Goal: Information Seeking & Learning: Learn about a topic

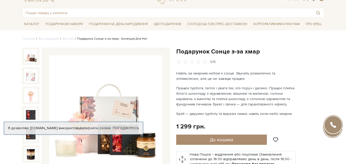
scroll to position [26, 0]
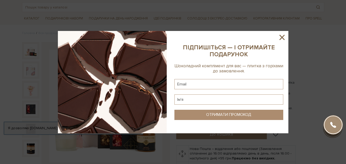
click at [281, 39] on icon at bounding box center [282, 37] width 9 height 9
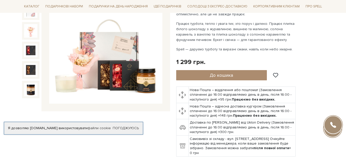
scroll to position [77, 0]
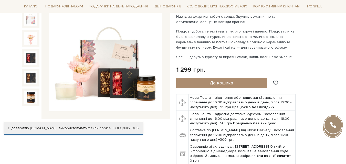
click at [129, 69] on img at bounding box center [105, 54] width 113 height 113
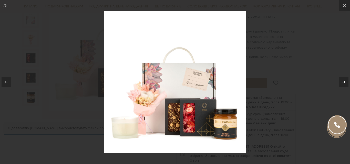
click at [342, 81] on icon at bounding box center [344, 82] width 6 height 6
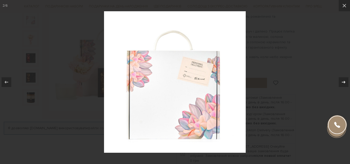
click at [342, 81] on icon at bounding box center [344, 82] width 6 height 6
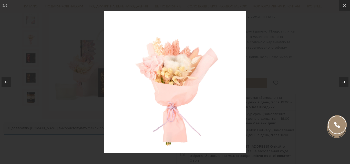
click at [342, 81] on icon at bounding box center [344, 82] width 6 height 6
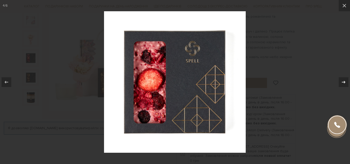
click at [342, 81] on icon at bounding box center [344, 82] width 6 height 6
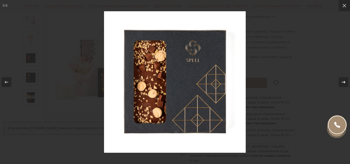
click at [342, 81] on icon at bounding box center [344, 82] width 6 height 6
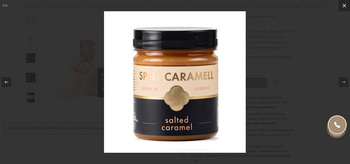
click at [344, 5] on icon at bounding box center [344, 6] width 6 height 6
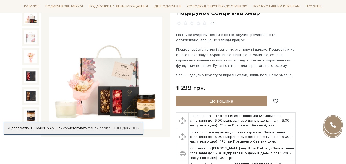
scroll to position [26, 0]
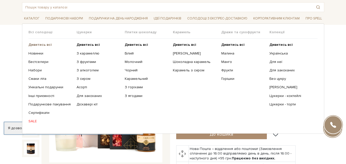
click at [40, 45] on b "Дивитись всі" at bounding box center [39, 45] width 23 height 4
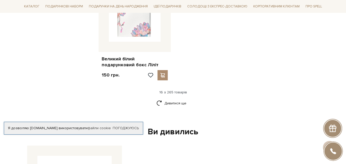
scroll to position [692, 0]
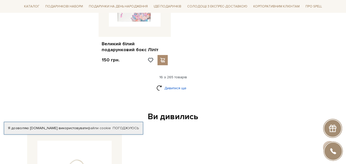
click at [174, 84] on link "Дивитися ще" at bounding box center [173, 88] width 33 height 9
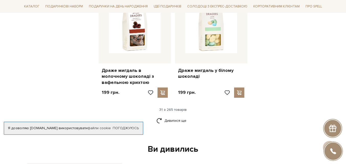
scroll to position [1205, 0]
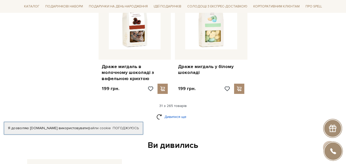
click at [164, 113] on link "Дивитися ще" at bounding box center [173, 117] width 33 height 9
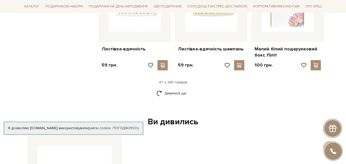
scroll to position [1768, 0]
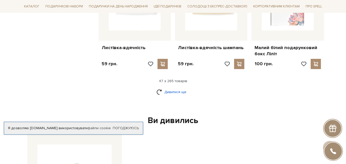
click at [175, 88] on link "Дивитися ще" at bounding box center [173, 92] width 33 height 9
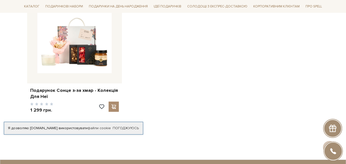
scroll to position [2589, 0]
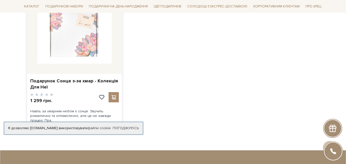
click at [63, 31] on img at bounding box center [74, 26] width 74 height 74
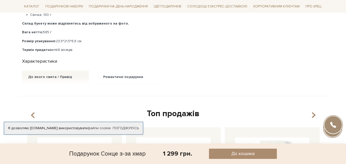
scroll to position [312, 0]
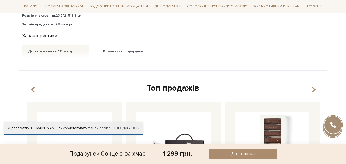
click at [40, 52] on div at bounding box center [93, 55] width 142 height 7
click at [139, 53] on div at bounding box center [93, 55] width 142 height 7
click at [56, 48] on div "До якого свята / Привід" at bounding box center [55, 51] width 67 height 13
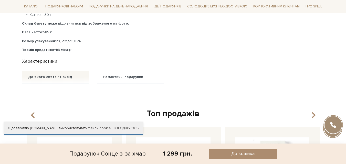
scroll to position [261, 0]
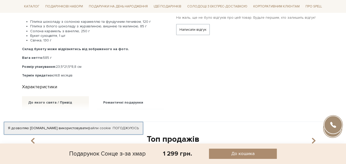
click at [33, 86] on div "Характеристики" at bounding box center [93, 86] width 148 height 8
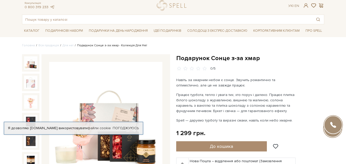
scroll to position [0, 0]
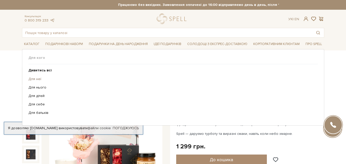
click at [32, 78] on link "Для неї" at bounding box center [171, 79] width 286 height 5
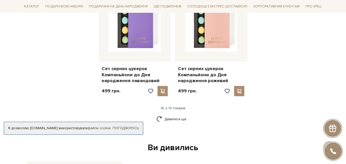
scroll to position [692, 0]
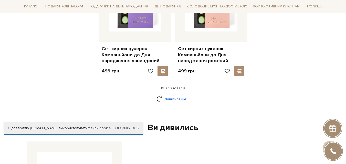
click at [175, 95] on link "Дивитися ще" at bounding box center [173, 99] width 33 height 9
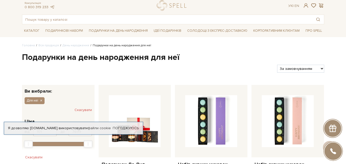
scroll to position [0, 0]
